Goal: Check status

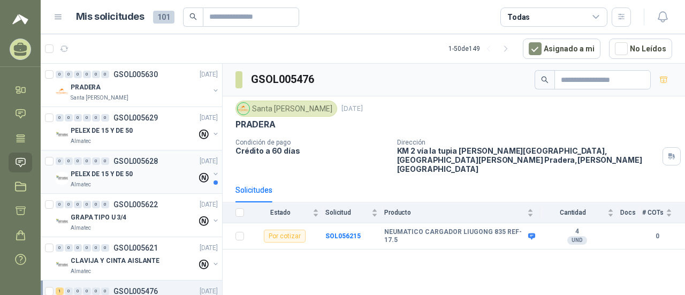
click at [163, 190] on div "0 0 0 0 0 0 GSOL005628 [DATE] PELEX DE 15 Y DE 50 Almatec" at bounding box center [131, 171] width 181 height 43
click at [211, 172] on button "button" at bounding box center [215, 174] width 9 height 9
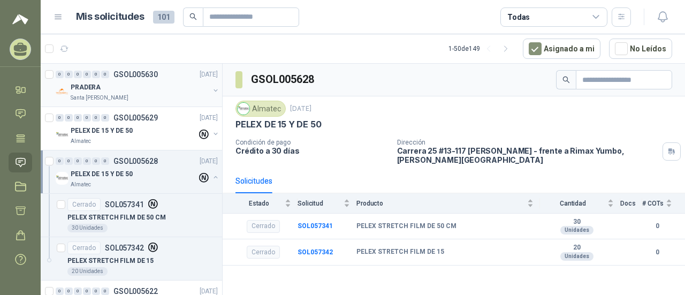
click at [107, 88] on div "PRADERA" at bounding box center [140, 87] width 139 height 13
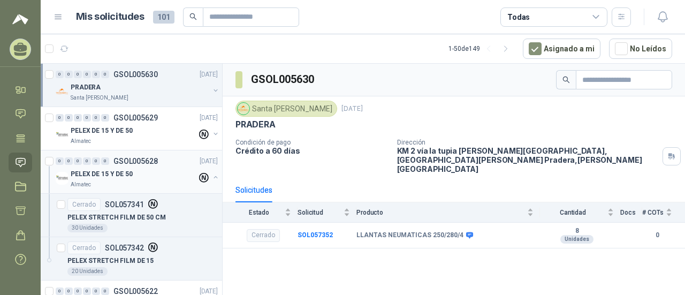
click at [211, 178] on button "button" at bounding box center [215, 177] width 9 height 9
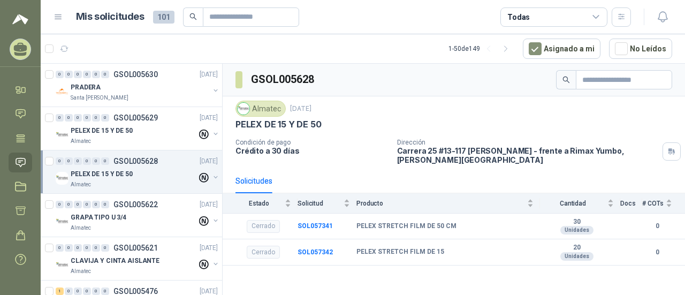
click at [211, 173] on button "button" at bounding box center [215, 177] width 9 height 9
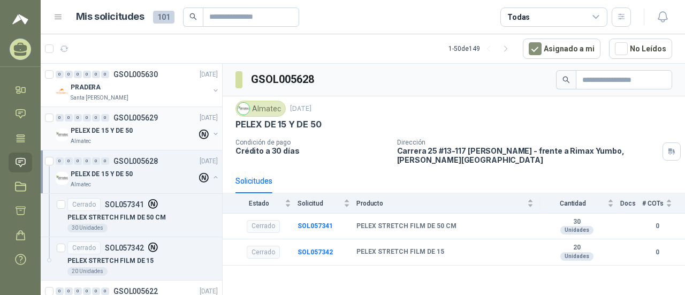
click at [211, 133] on button "button" at bounding box center [215, 134] width 9 height 9
